Goal: Task Accomplishment & Management: Manage account settings

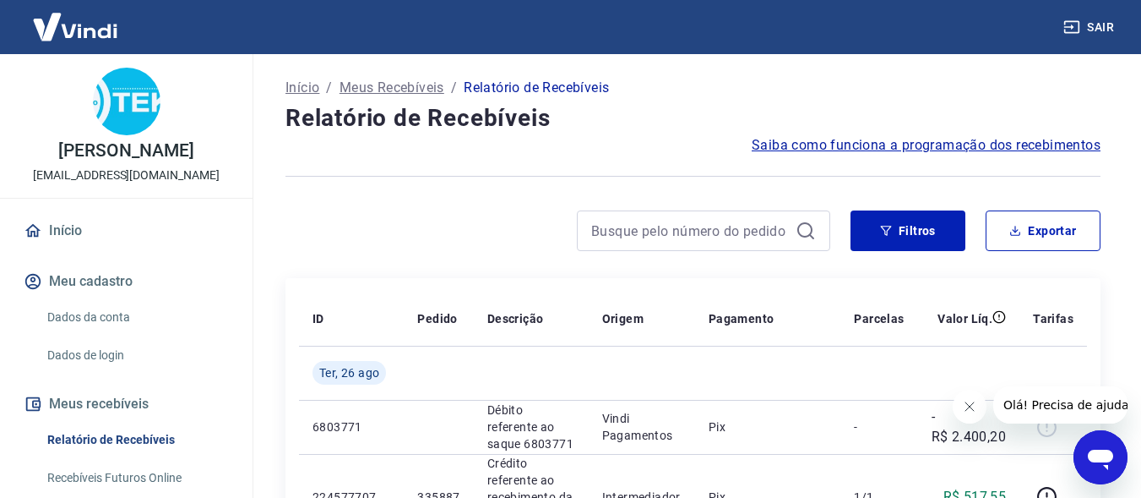
click at [1103, 24] on button "Sair" at bounding box center [1090, 27] width 61 height 31
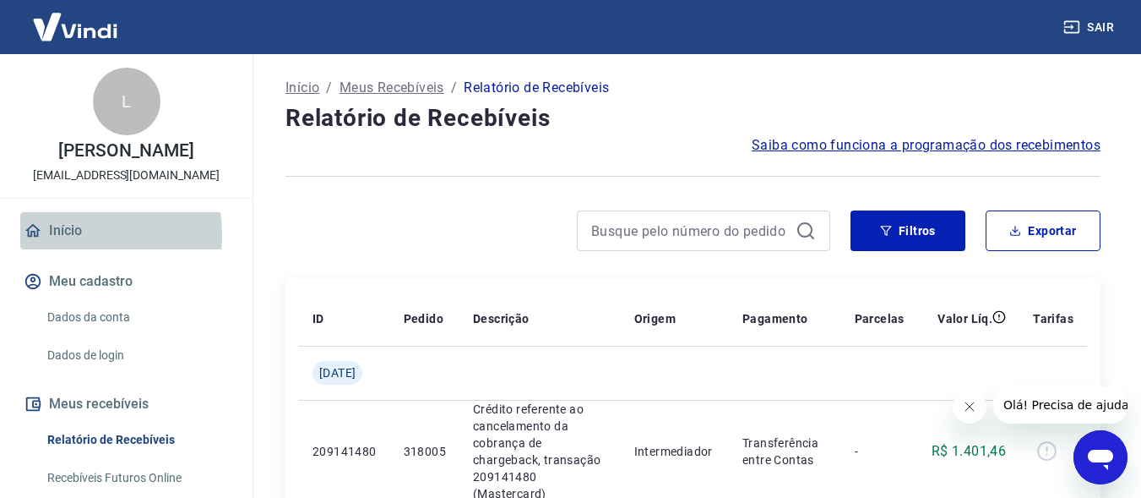
click at [62, 249] on link "Início" at bounding box center [126, 230] width 212 height 37
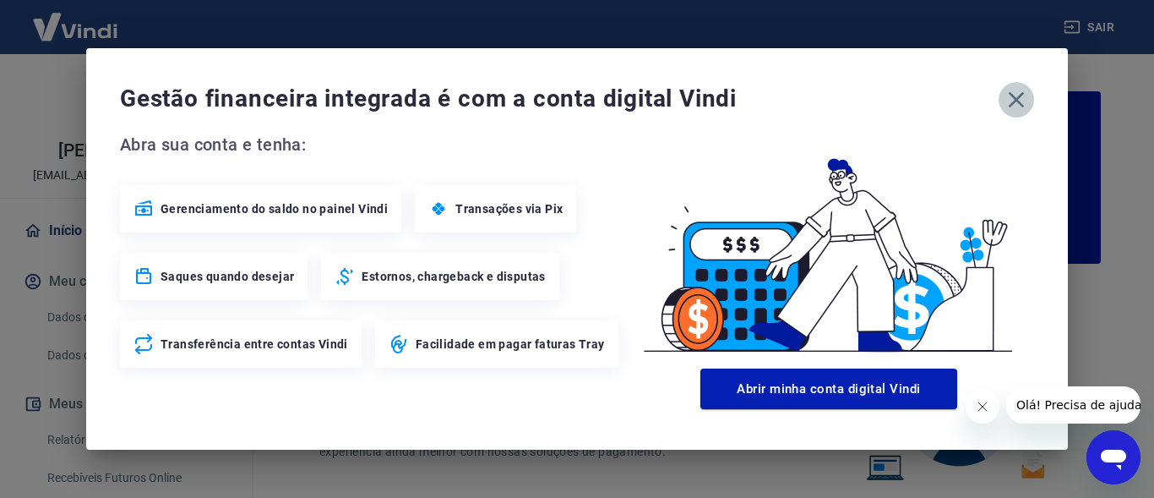
click at [1020, 106] on icon "button" at bounding box center [1016, 99] width 27 height 27
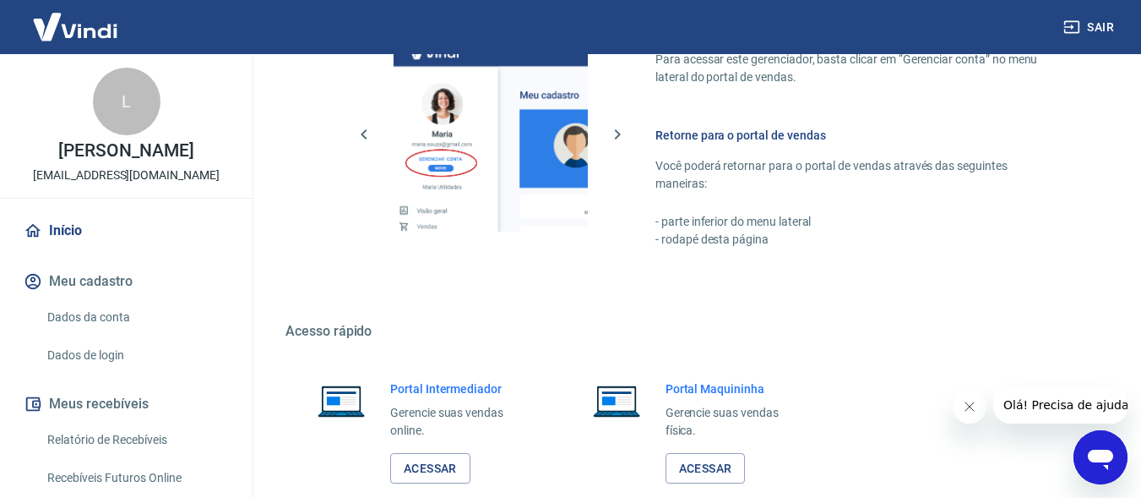
scroll to position [1063, 0]
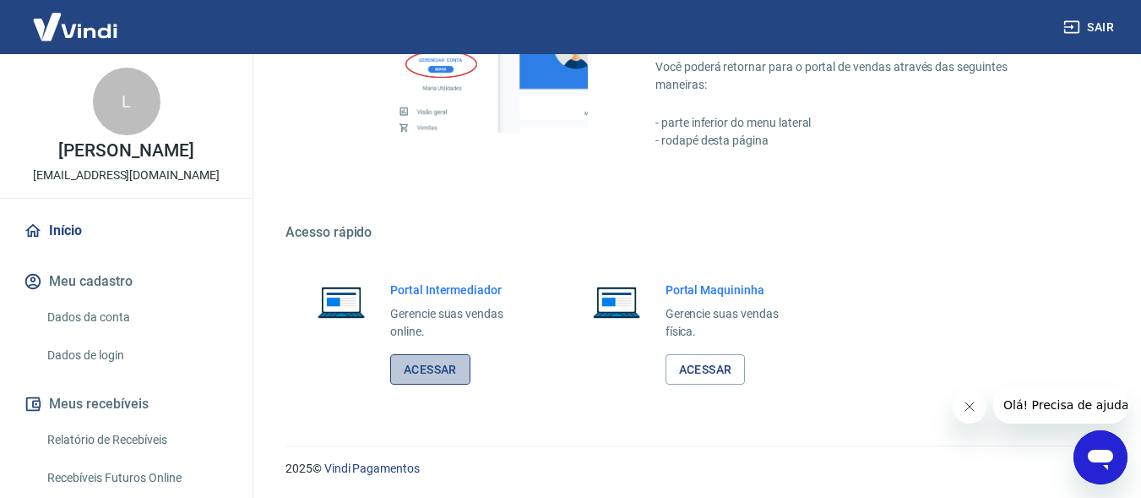
click at [446, 368] on link "Acessar" at bounding box center [430, 369] width 80 height 31
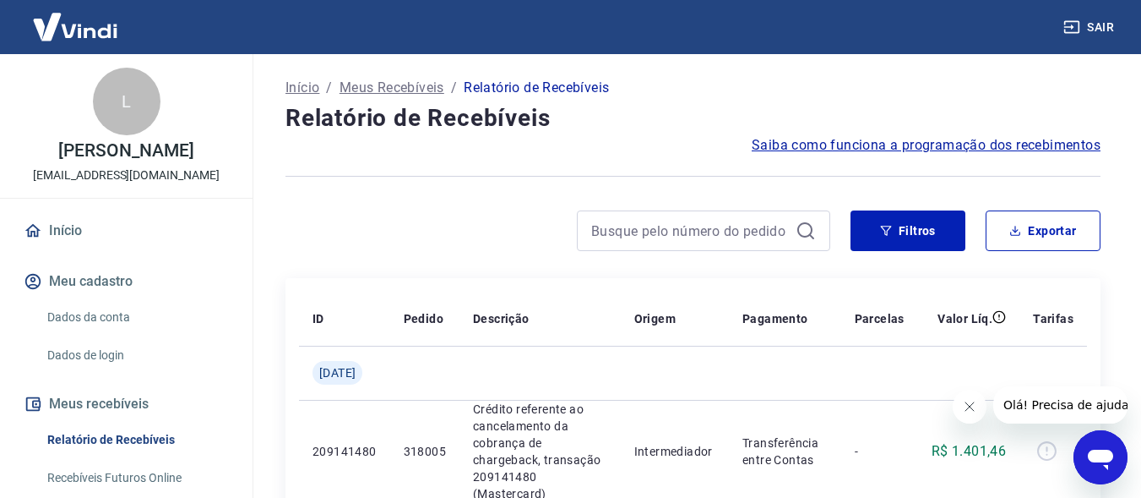
click at [1098, 24] on button "Sair" at bounding box center [1090, 27] width 61 height 31
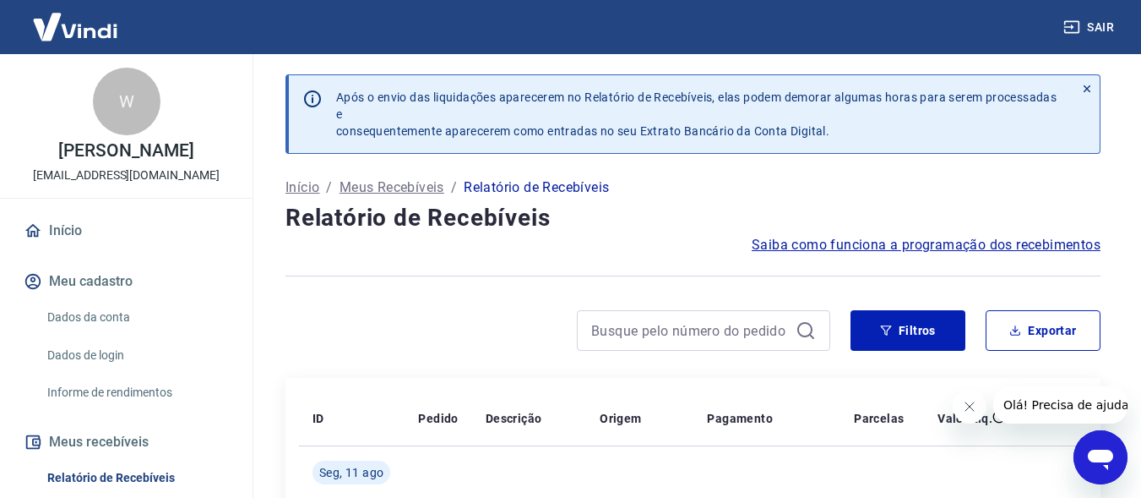
click at [81, 239] on link "Início" at bounding box center [126, 230] width 212 height 37
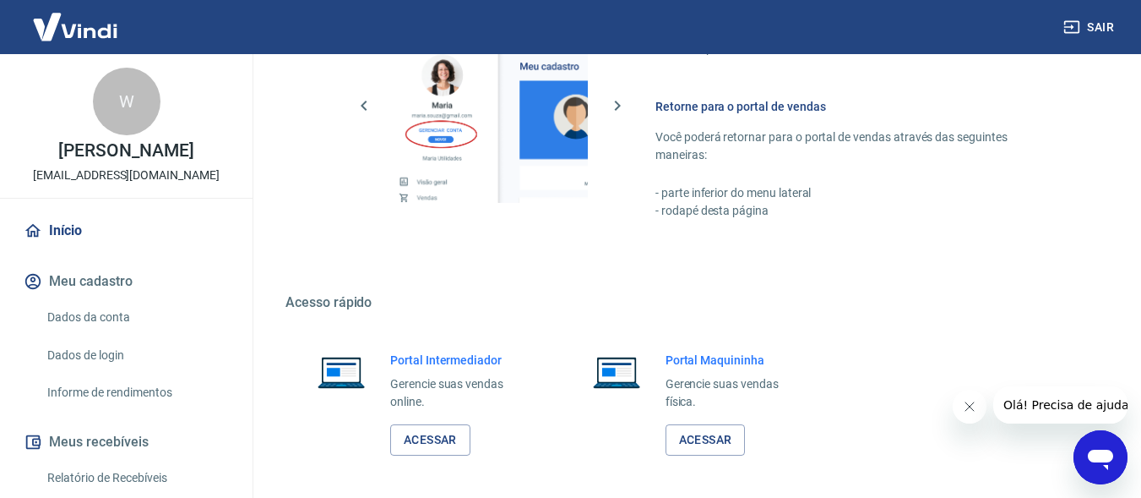
scroll to position [889, 0]
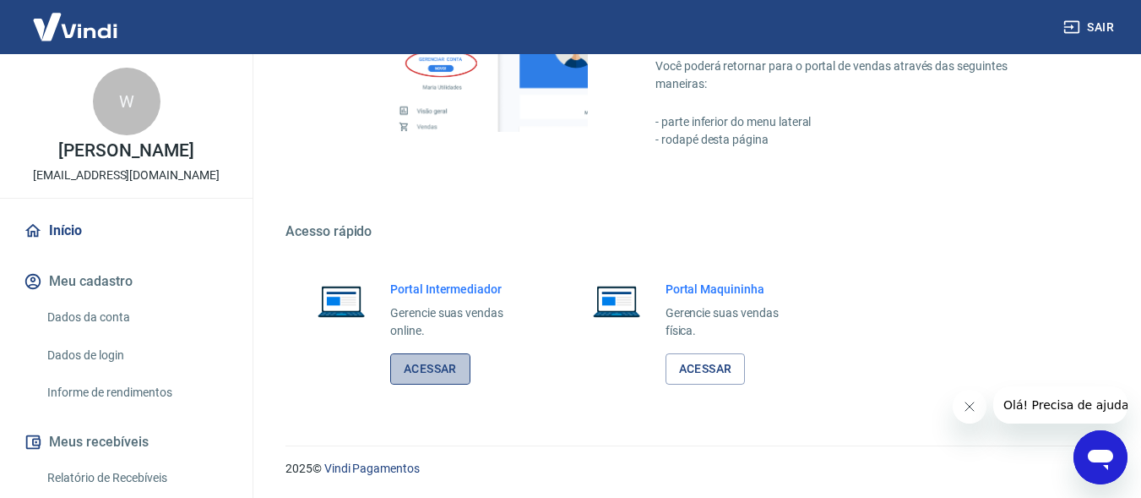
click at [426, 362] on link "Acessar" at bounding box center [430, 368] width 80 height 31
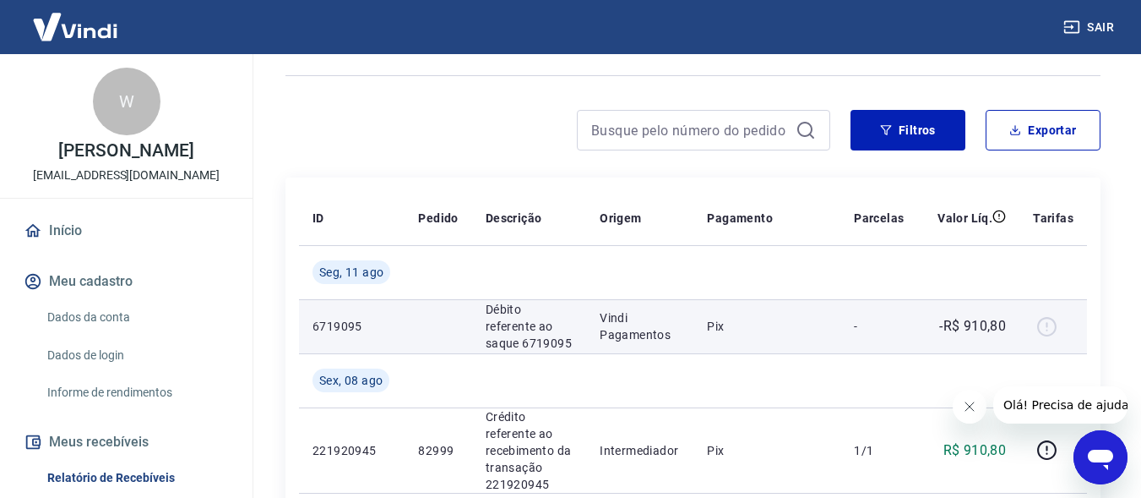
scroll to position [84, 0]
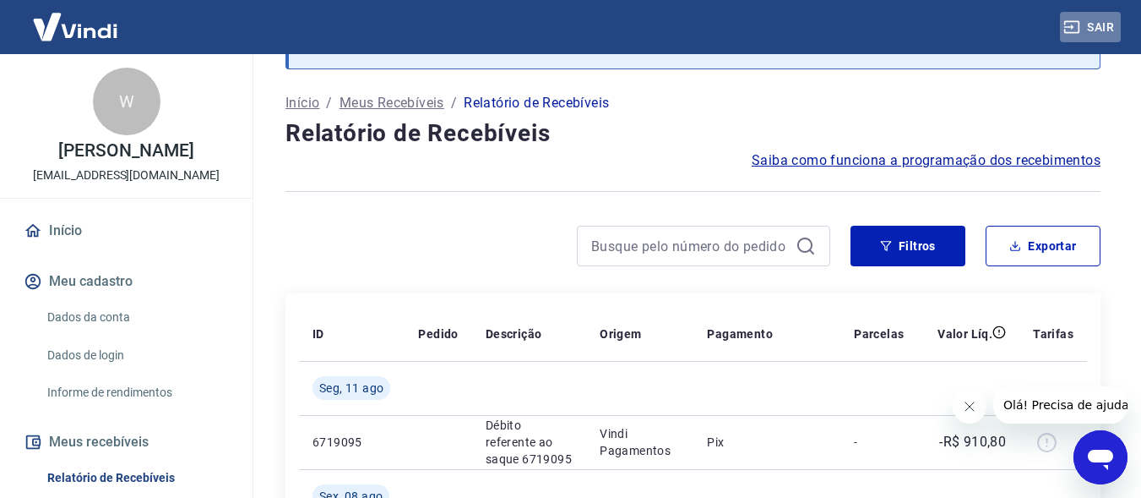
click at [1092, 25] on button "Sair" at bounding box center [1090, 27] width 61 height 31
